Goal: Find specific fact: Find specific fact

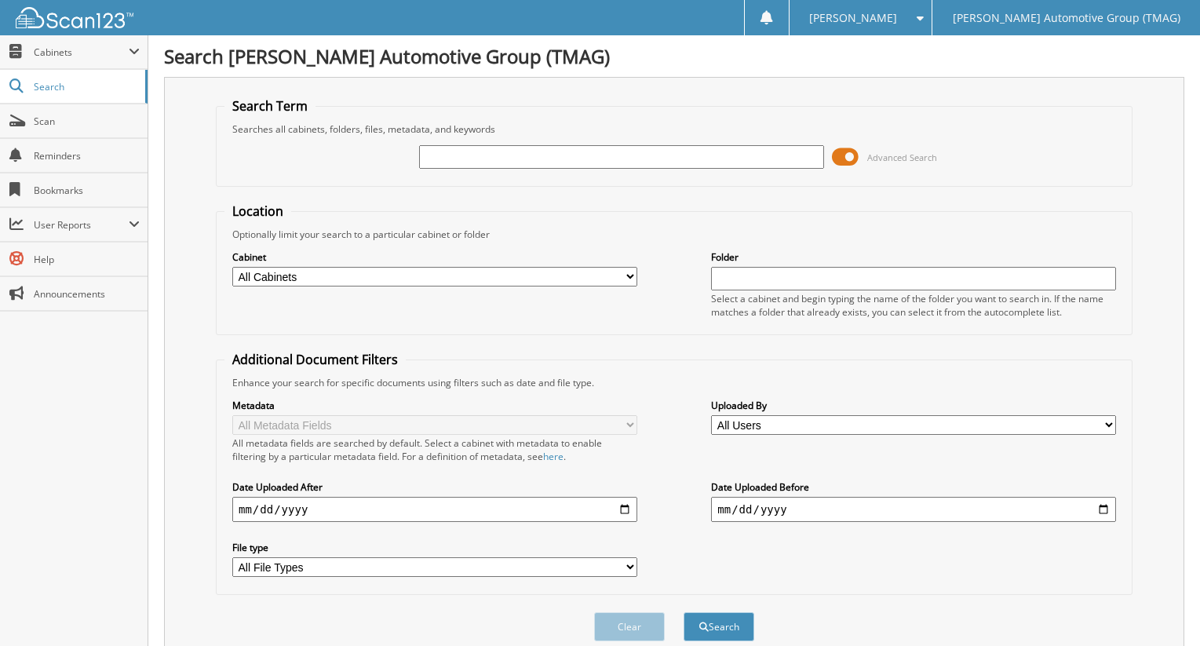
click at [621, 273] on select "All Cabinets TMAG - CASH RECEIPTS TMAG C - CASH RECEIPTS TMAG C - CHECK HISTORY…" at bounding box center [434, 277] width 405 height 20
select select "48066"
click at [232, 267] on select "All Cabinets TMAG - CASH RECEIPTS TMAG C - CASH RECEIPTS TMAG C - CHECK HISTORY…" at bounding box center [434, 277] width 405 height 20
click at [553, 159] on input "text" at bounding box center [621, 157] width 405 height 24
type input "4039658"
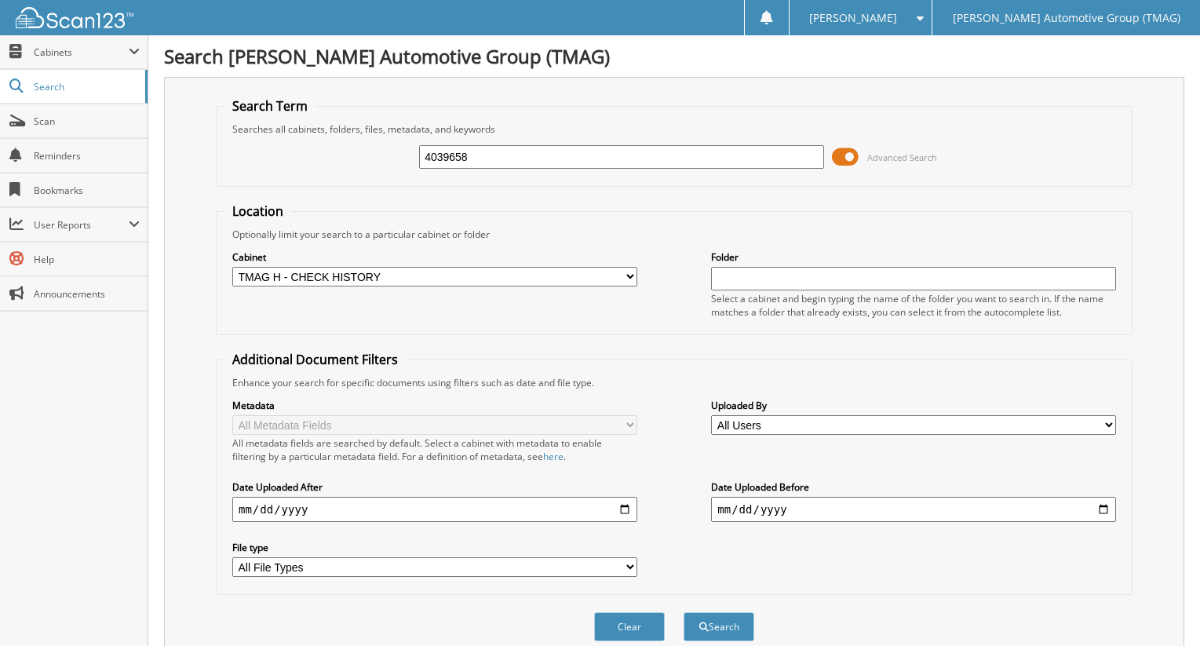
click at [684, 612] on button "Search" at bounding box center [719, 626] width 71 height 29
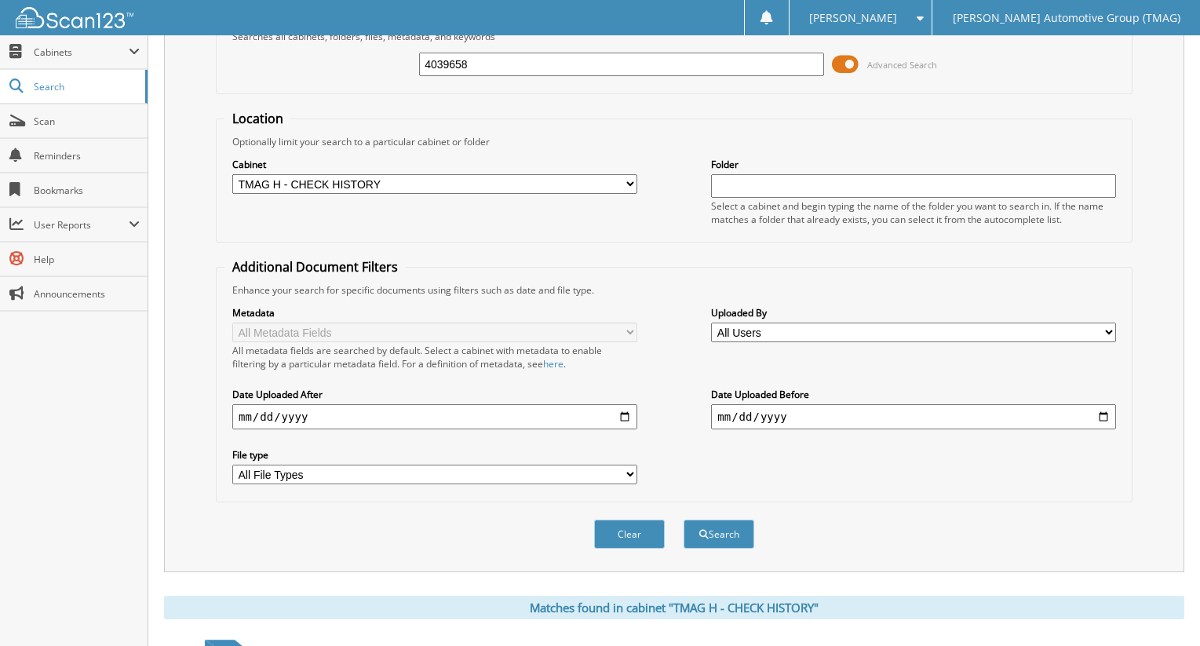
scroll to position [232, 0]
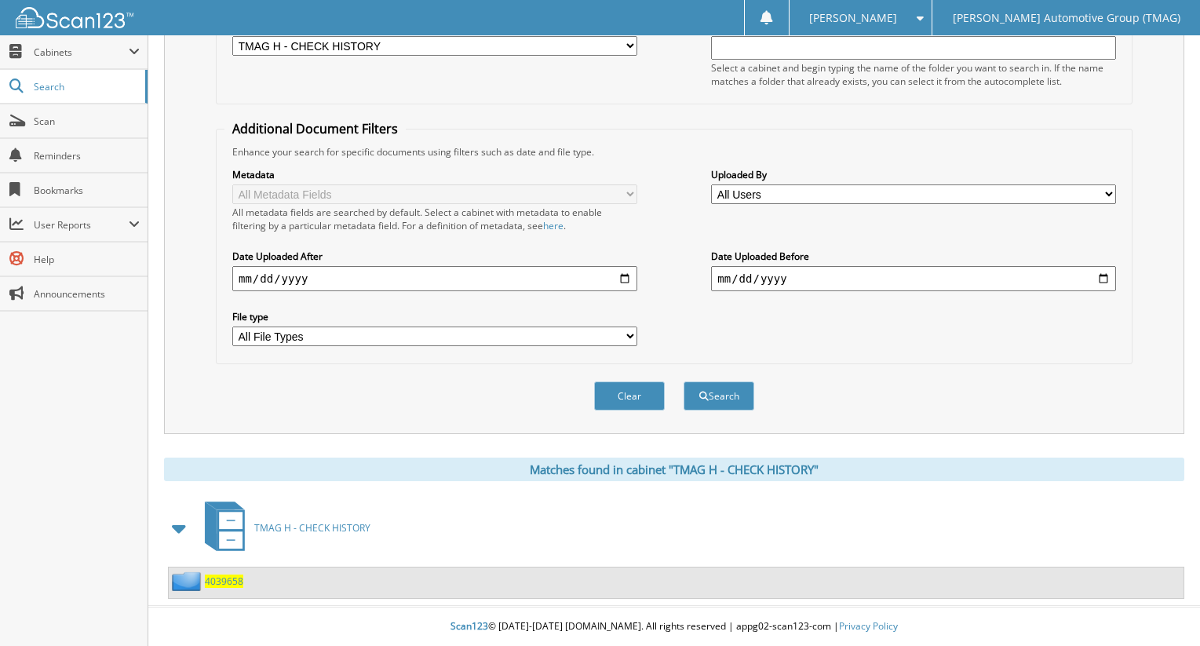
click at [229, 583] on span "4039658" at bounding box center [224, 581] width 38 height 13
